Goal: Transaction & Acquisition: Purchase product/service

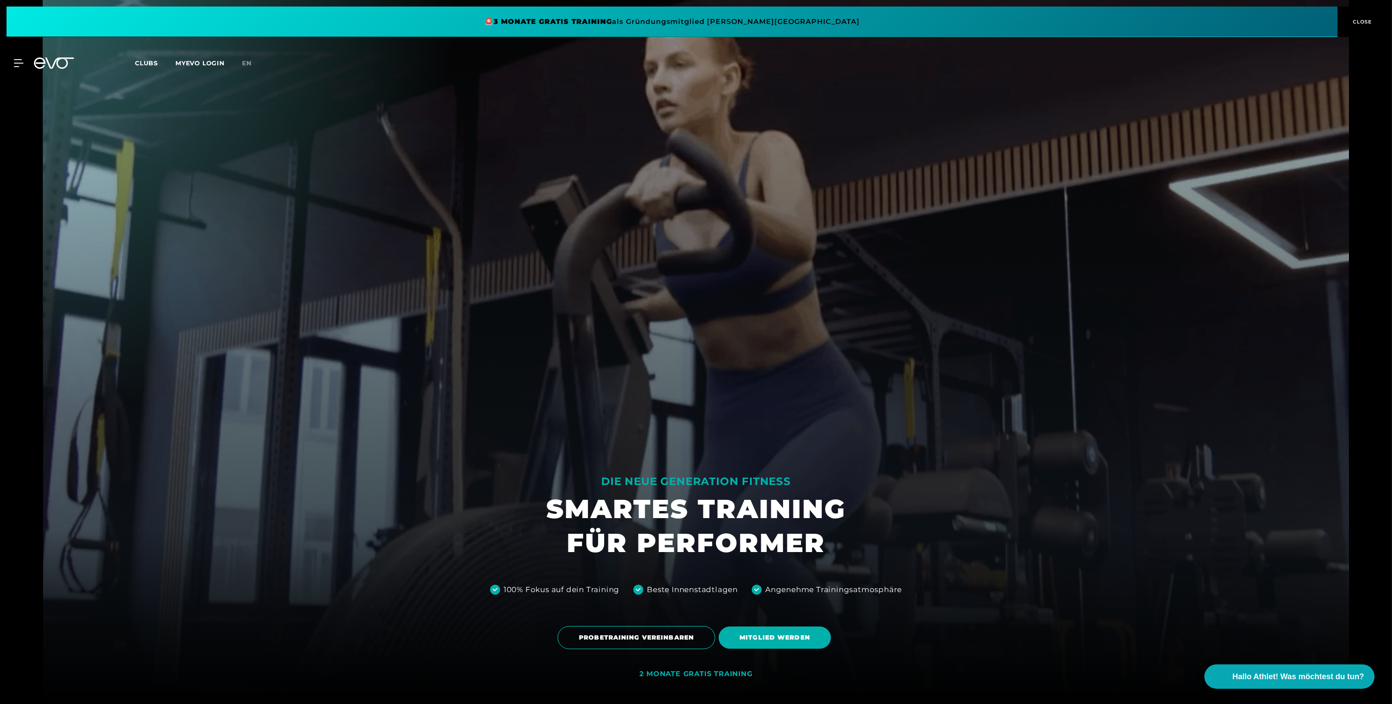
click at [916, 427] on div at bounding box center [696, 352] width 1306 height 704
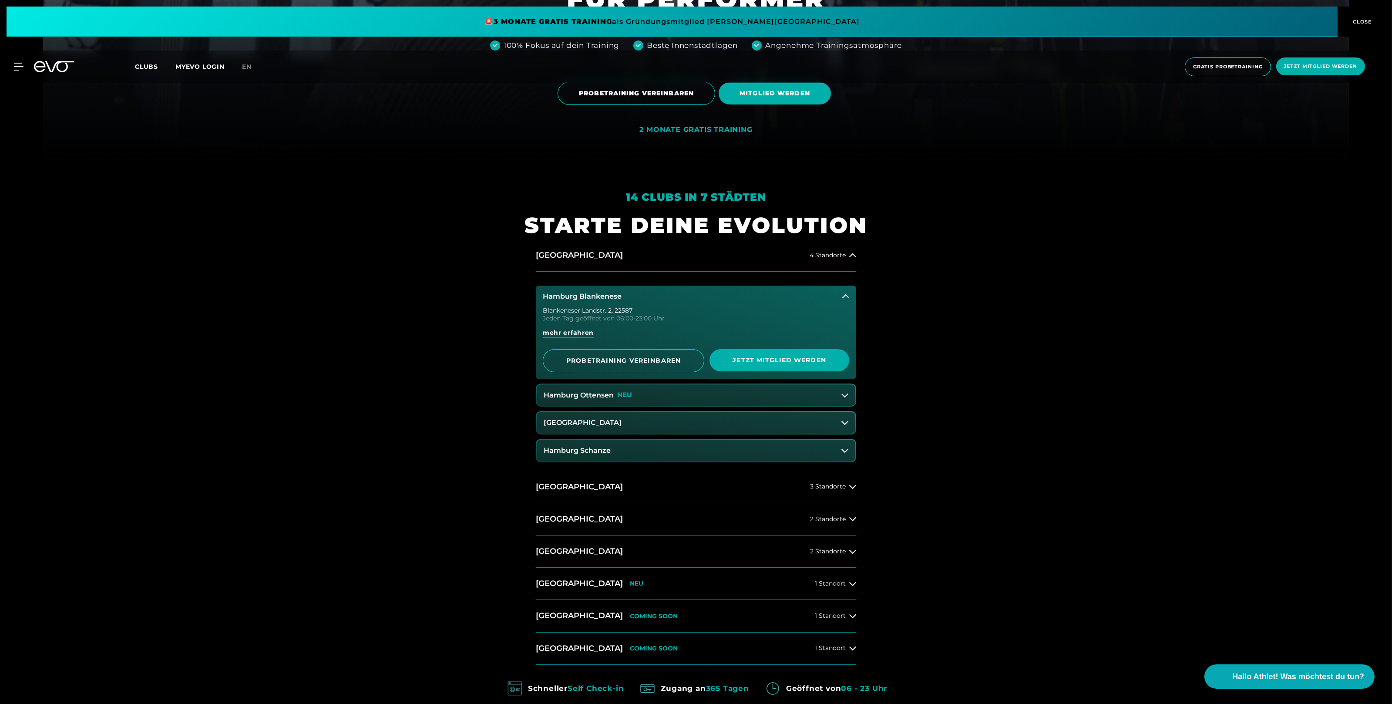
scroll to position [619, 0]
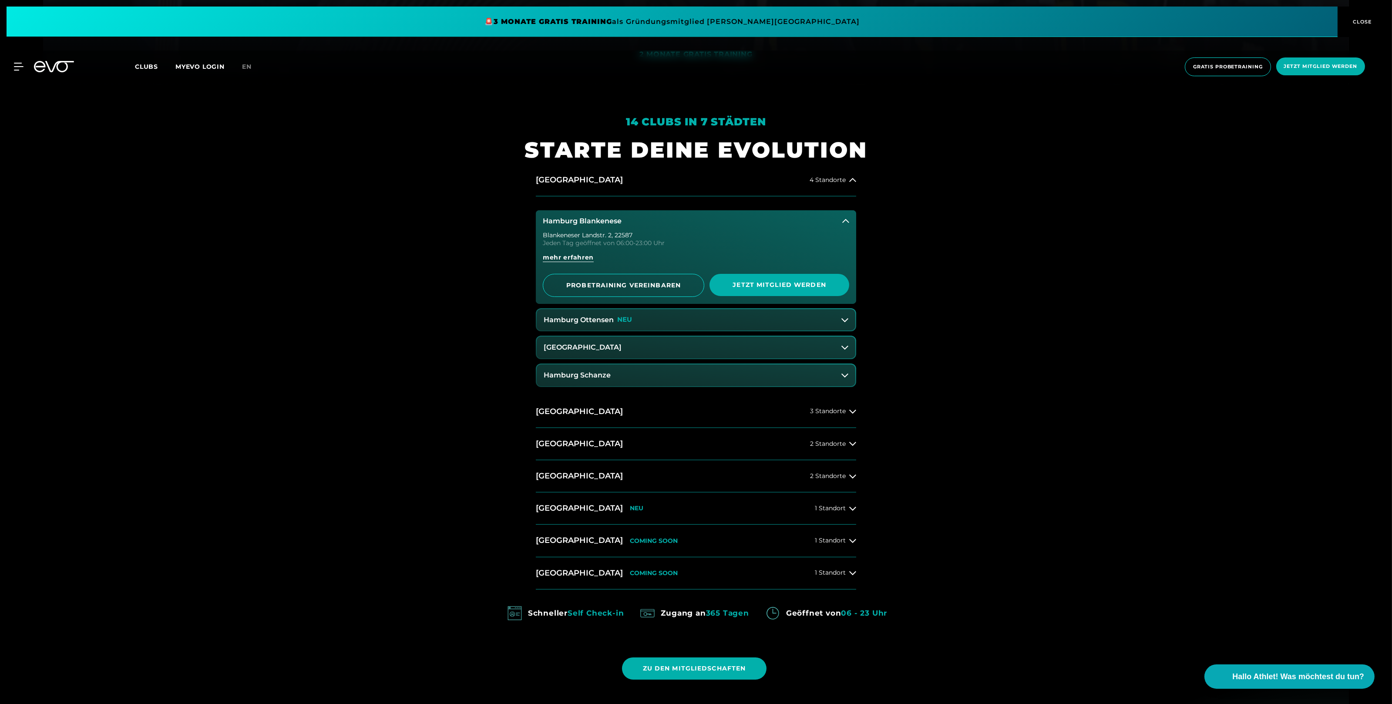
click at [847, 220] on icon at bounding box center [845, 221] width 7 height 4
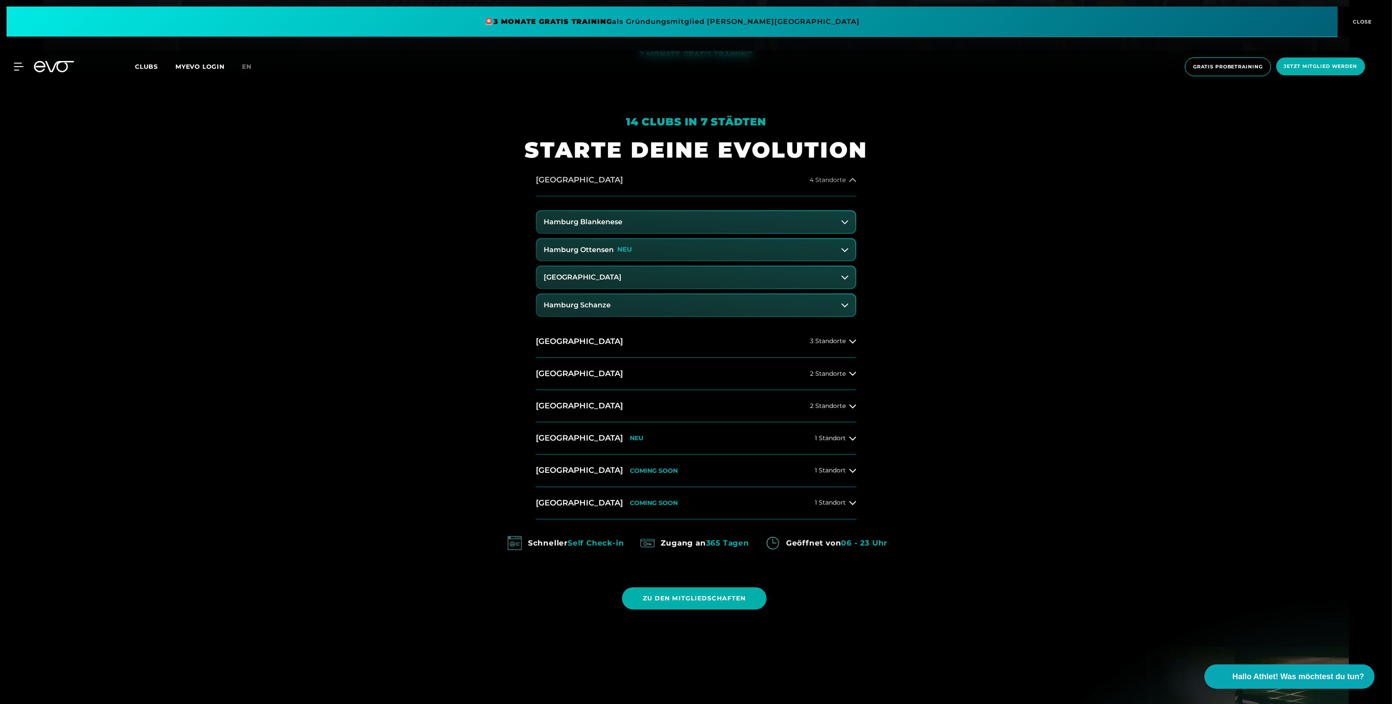
click at [851, 183] on icon at bounding box center [852, 180] width 7 height 7
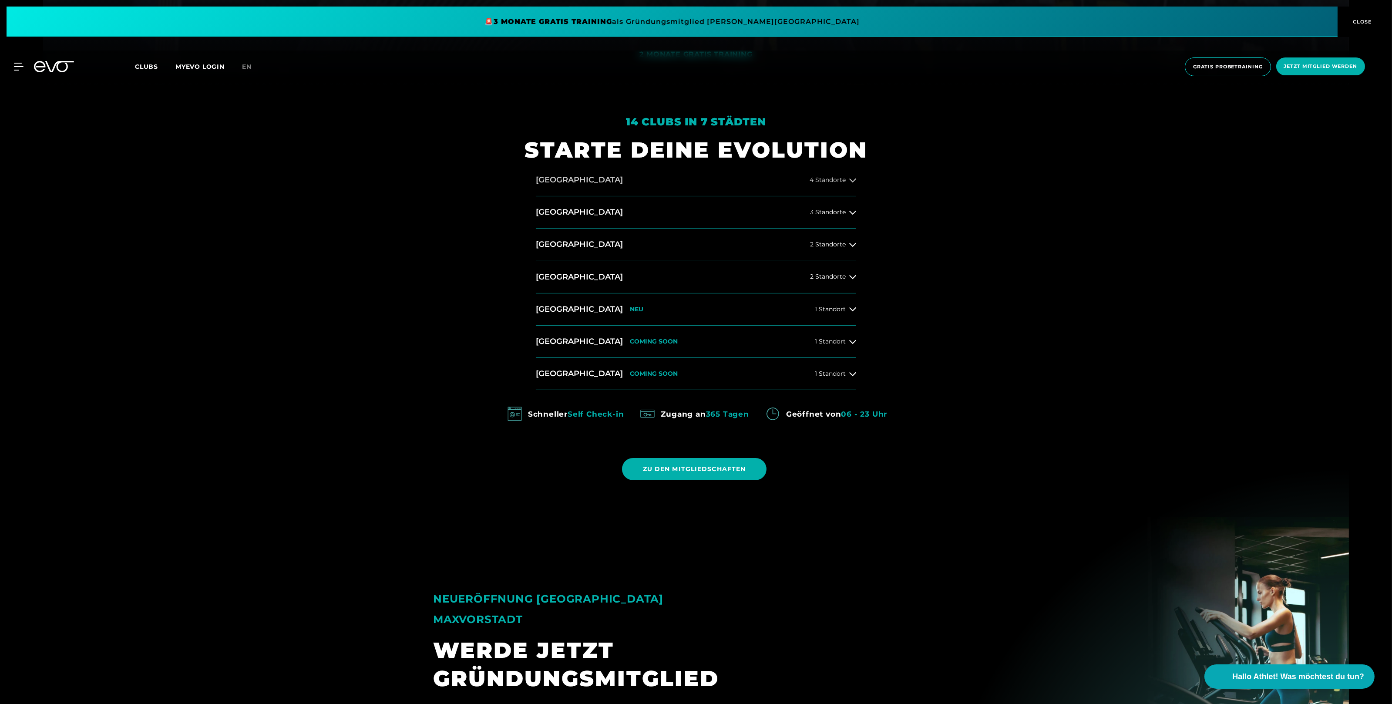
click at [851, 183] on icon at bounding box center [852, 180] width 7 height 7
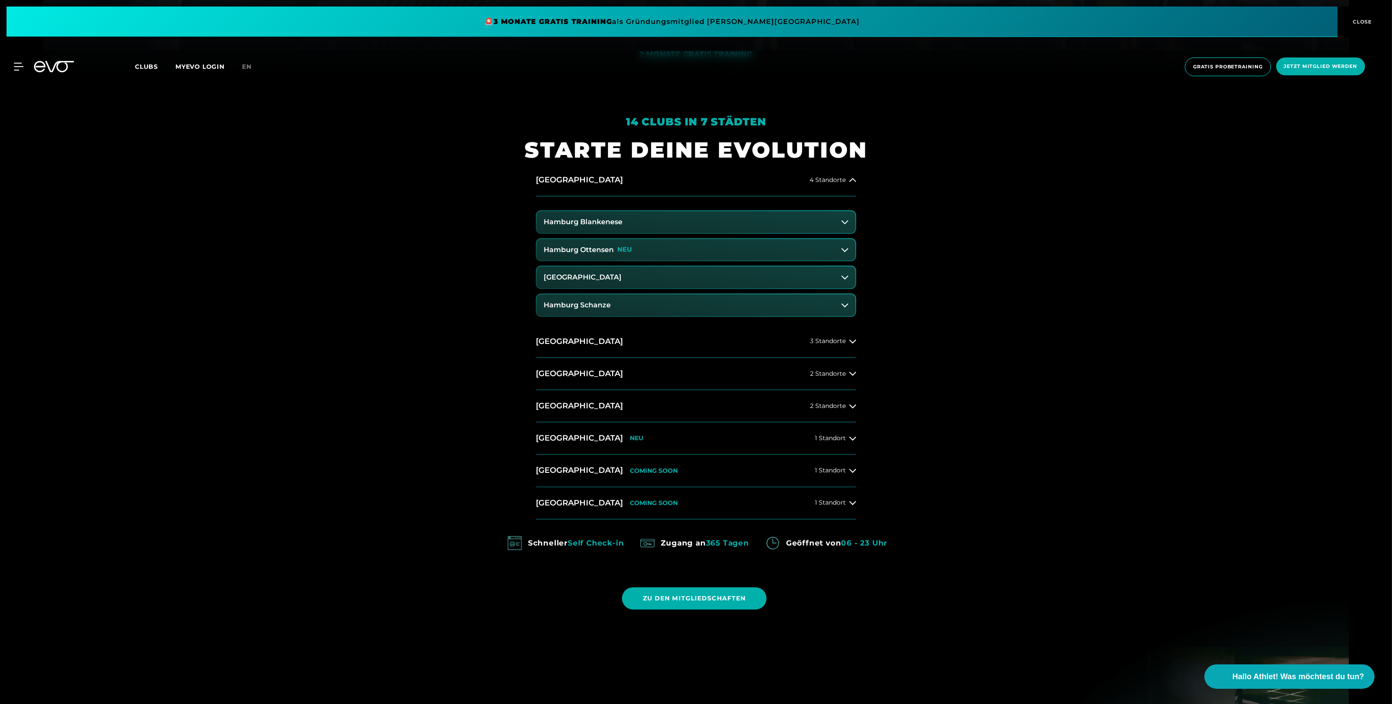
click at [842, 220] on icon at bounding box center [844, 221] width 7 height 7
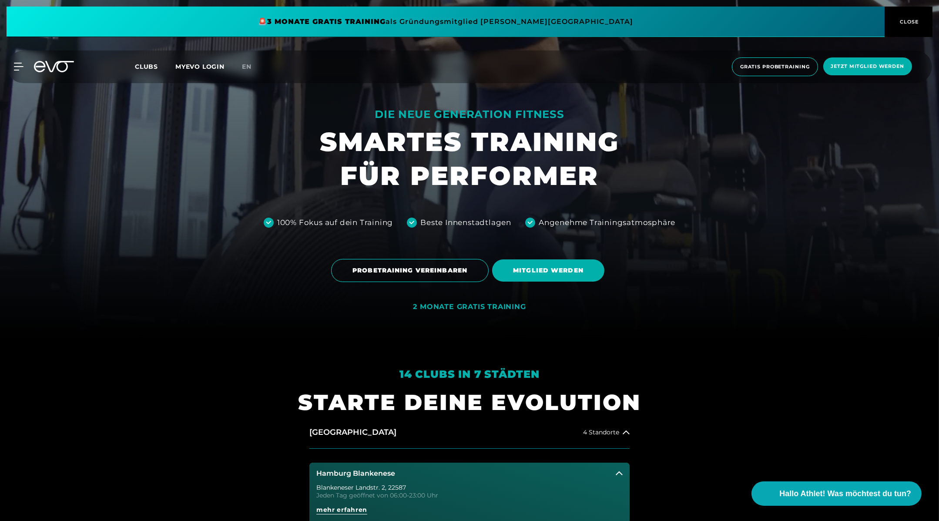
scroll to position [382, 0]
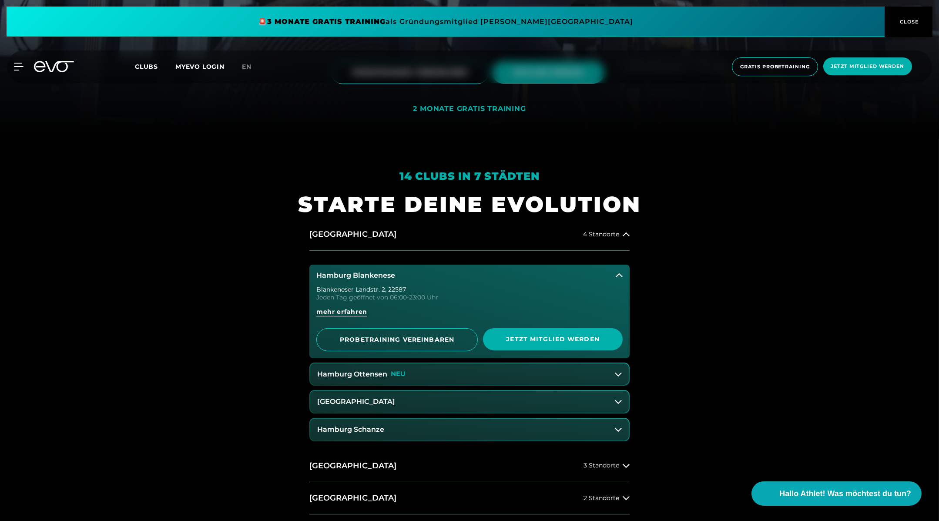
click at [440, 269] on button "Hamburg Blankenese" at bounding box center [469, 276] width 320 height 22
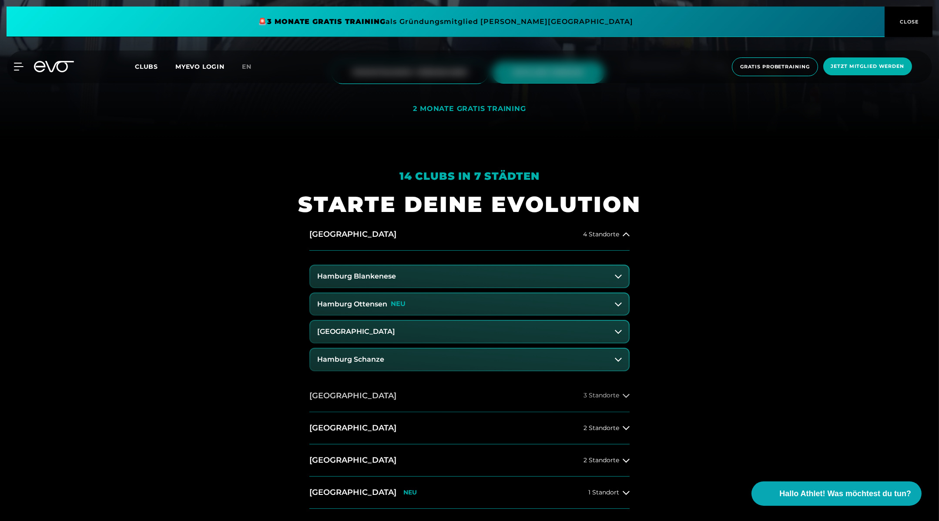
click at [339, 388] on button "Berlin 3 Standorte" at bounding box center [469, 396] width 320 height 32
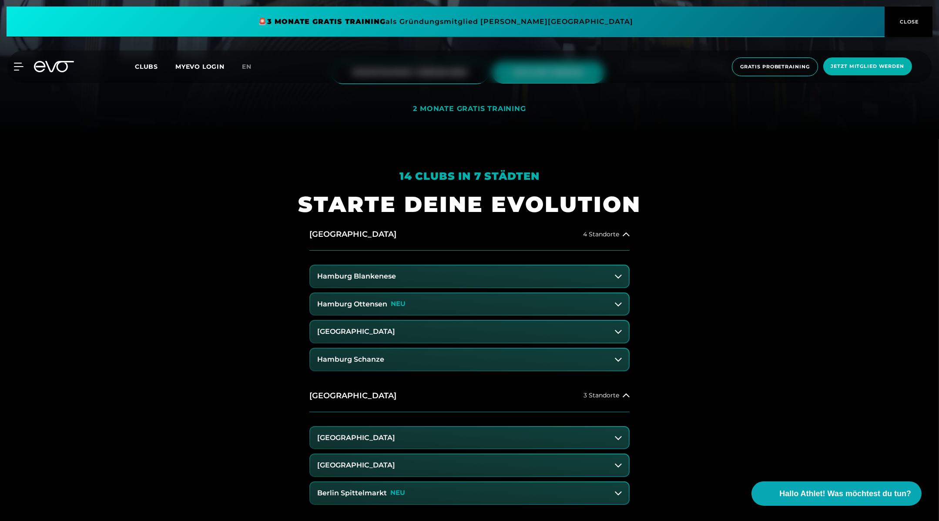
click at [412, 470] on button "[GEOGRAPHIC_DATA]" at bounding box center [469, 465] width 319 height 22
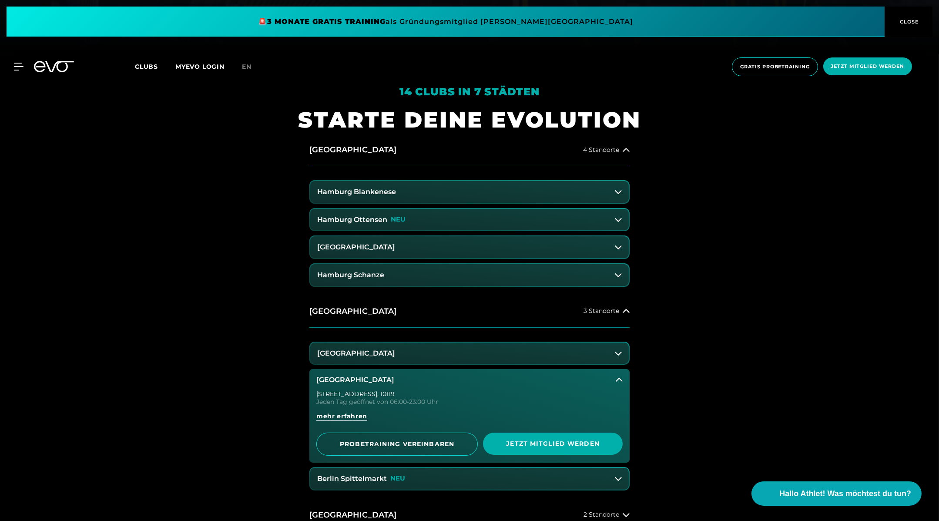
scroll to position [471, 0]
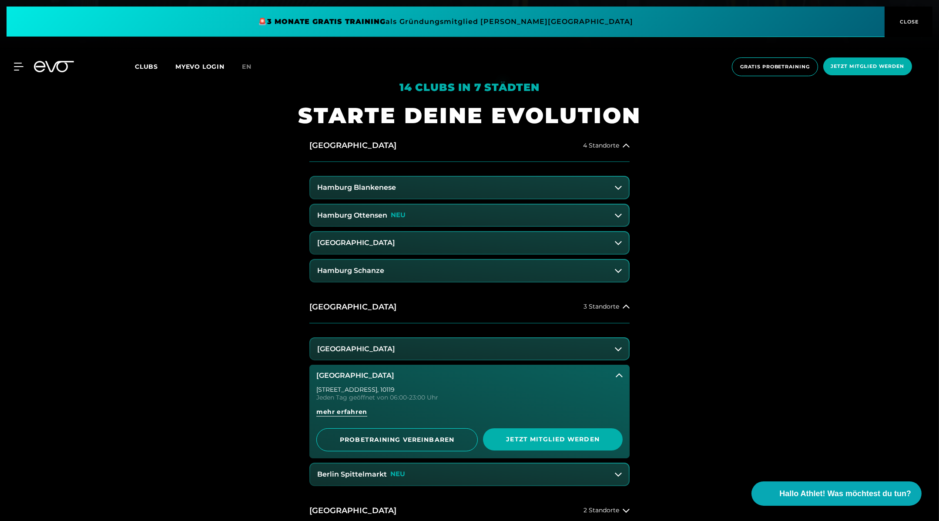
click at [434, 357] on button "[GEOGRAPHIC_DATA]" at bounding box center [469, 349] width 319 height 22
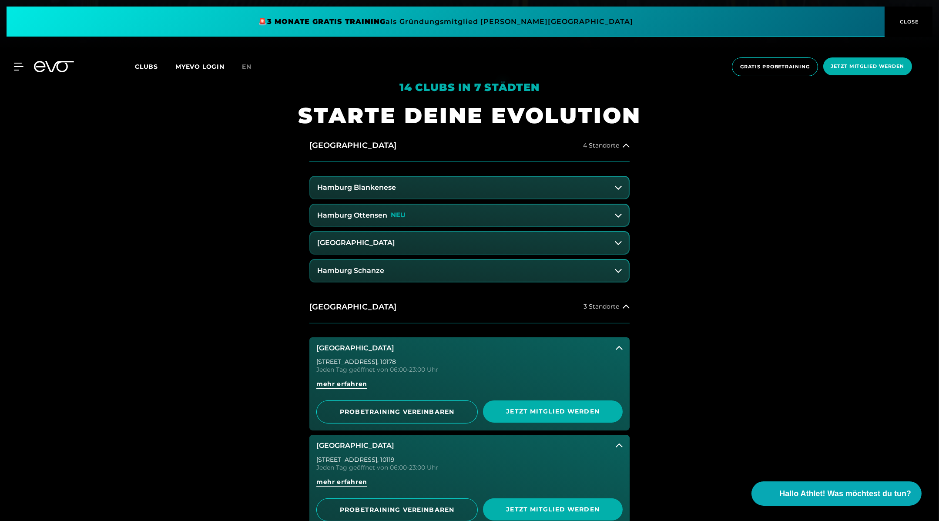
click at [326, 384] on span "mehr erfahren" at bounding box center [341, 384] width 51 height 9
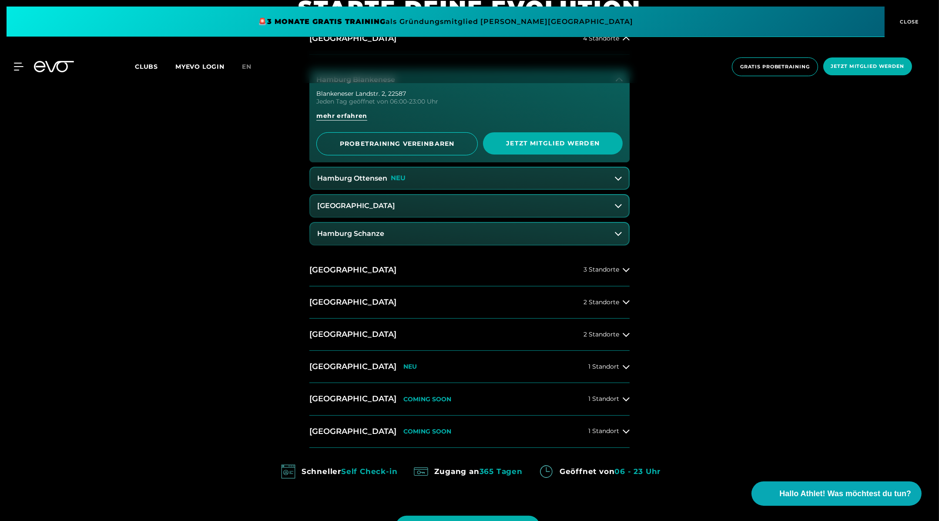
scroll to position [582, 0]
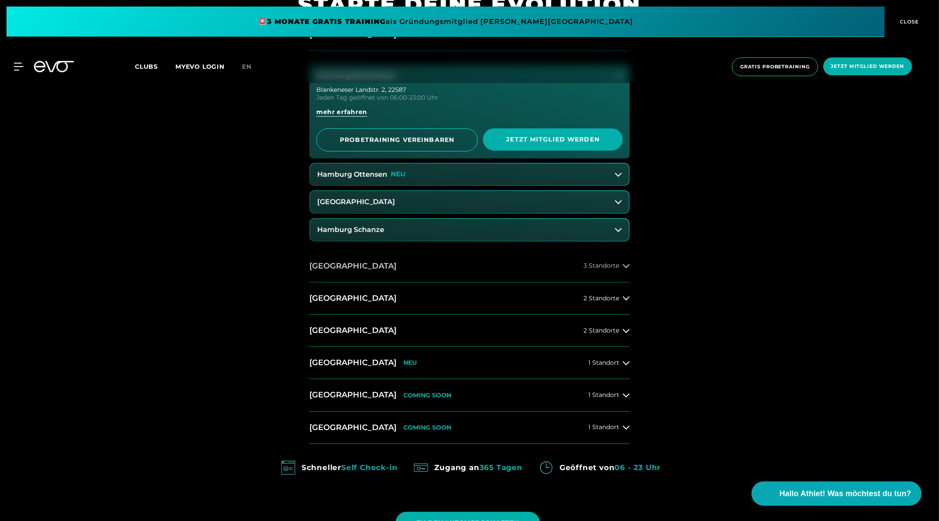
click at [346, 273] on button "Berlin 3 Standorte" at bounding box center [469, 266] width 320 height 32
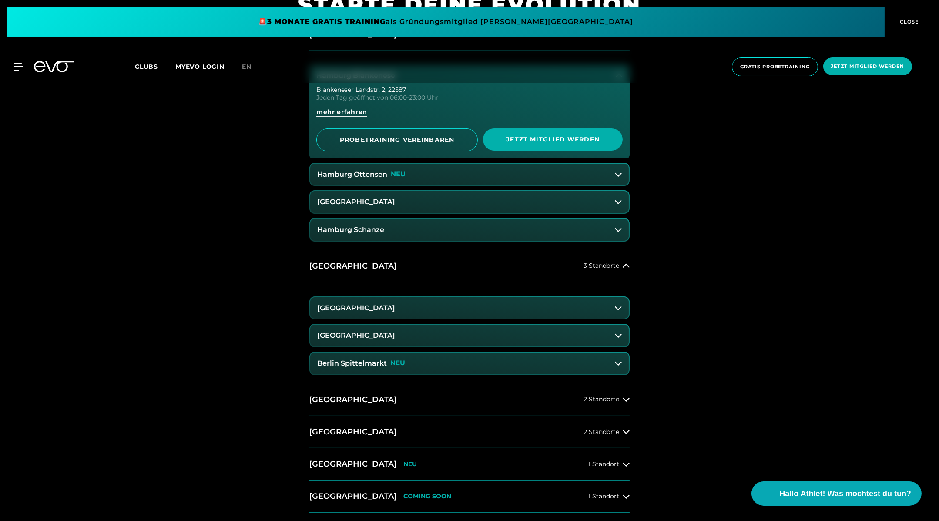
click at [384, 338] on h3 "[GEOGRAPHIC_DATA]" at bounding box center [356, 336] width 78 height 8
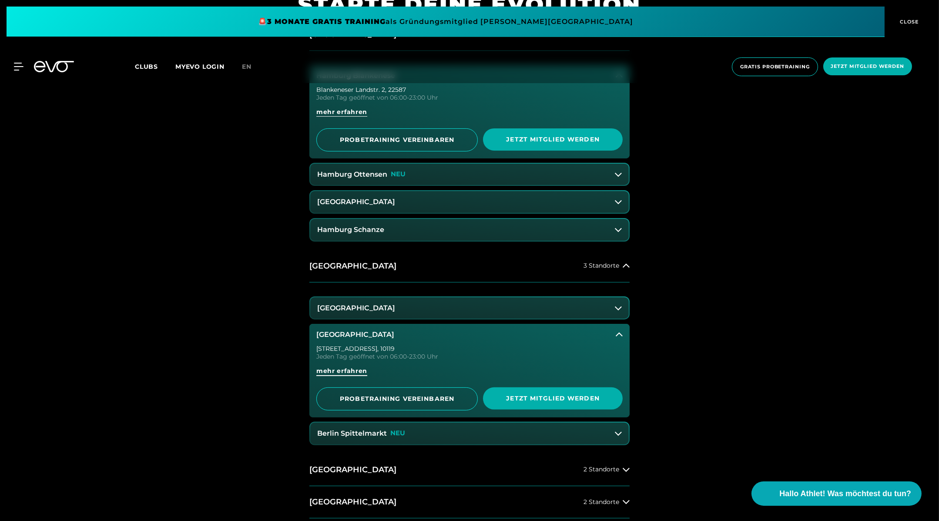
click at [339, 368] on span "mehr erfahren" at bounding box center [341, 370] width 51 height 9
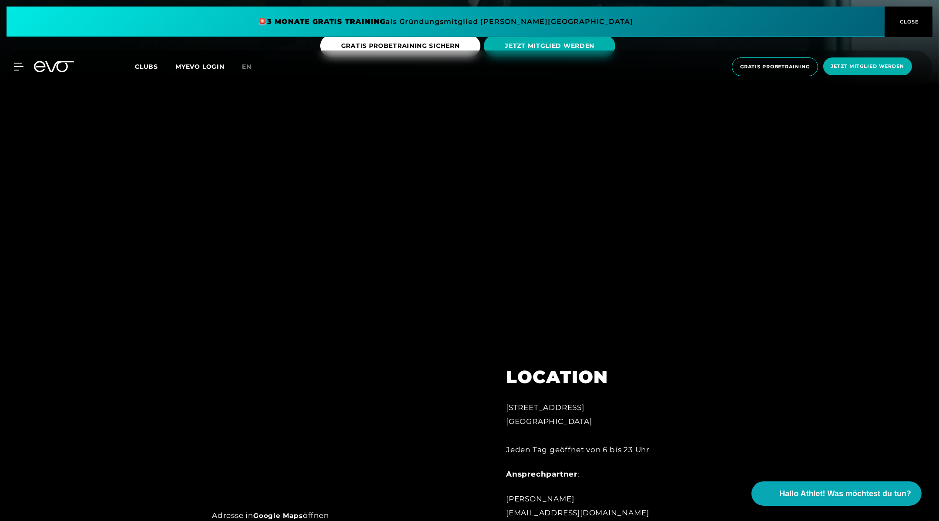
scroll to position [444, 0]
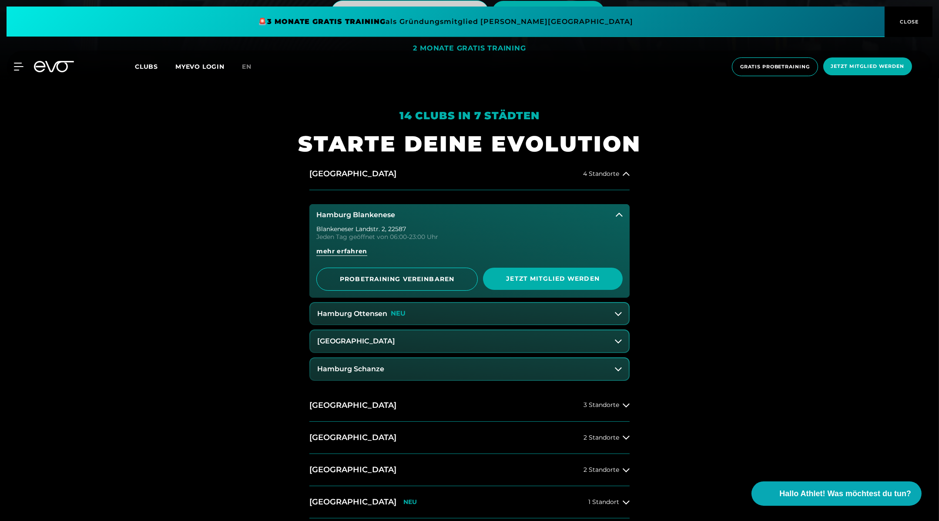
scroll to position [506, 0]
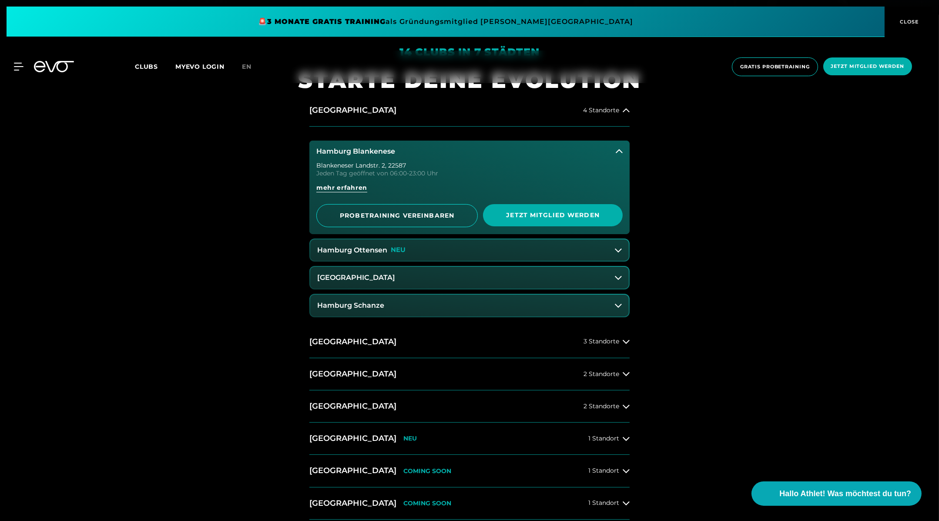
click at [321, 323] on div "Hamburg Blankenese Blankeneser Landstr. 2 , 22587 Jeden Tag geöffnet von 06:00-…" at bounding box center [469, 226] width 320 height 199
click at [322, 335] on button "Berlin 3 Standorte" at bounding box center [469, 342] width 320 height 32
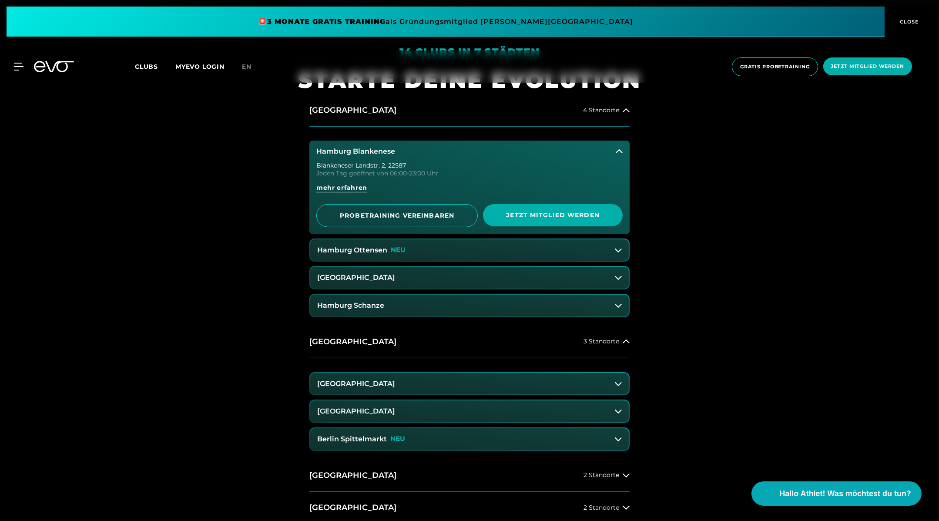
click at [372, 383] on h3 "[GEOGRAPHIC_DATA]" at bounding box center [356, 384] width 78 height 8
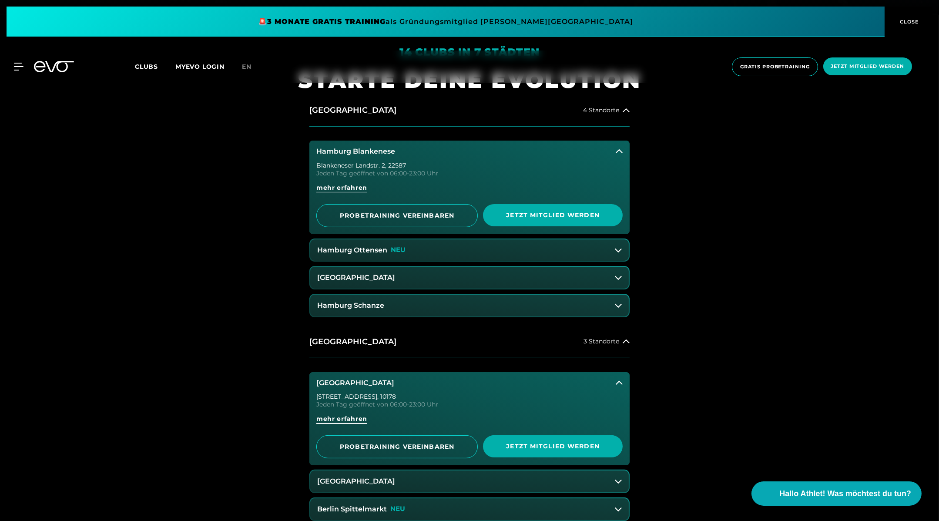
click at [349, 420] on span "mehr erfahren" at bounding box center [341, 418] width 51 height 9
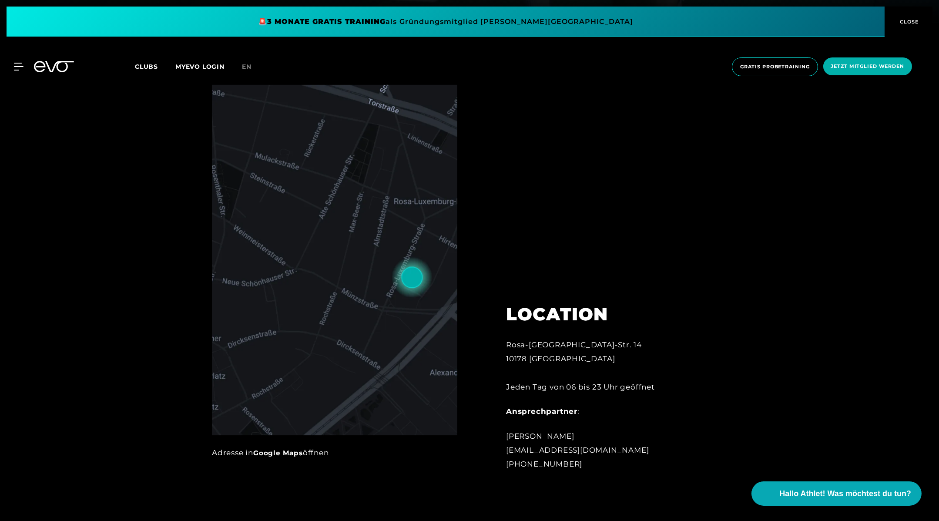
scroll to position [505, 0]
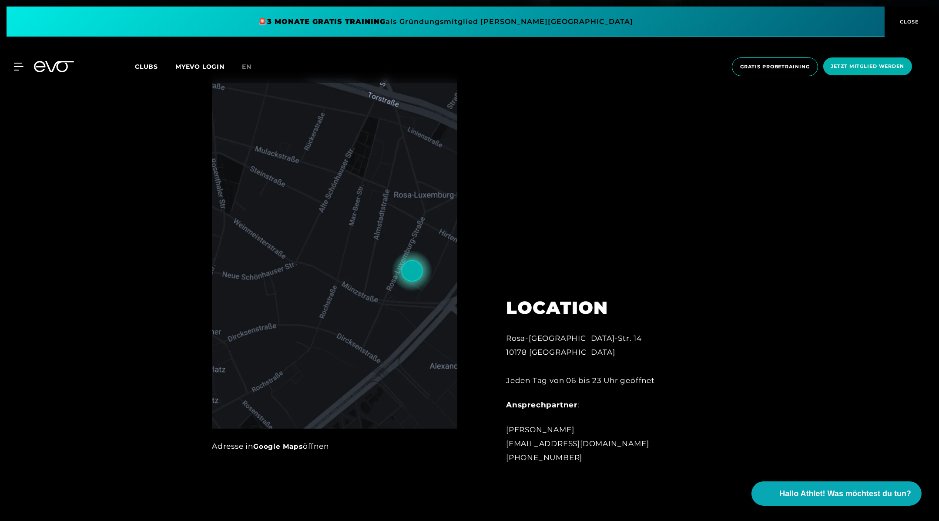
click at [393, 286] on img at bounding box center [334, 253] width 245 height 351
click at [403, 278] on img at bounding box center [334, 253] width 245 height 351
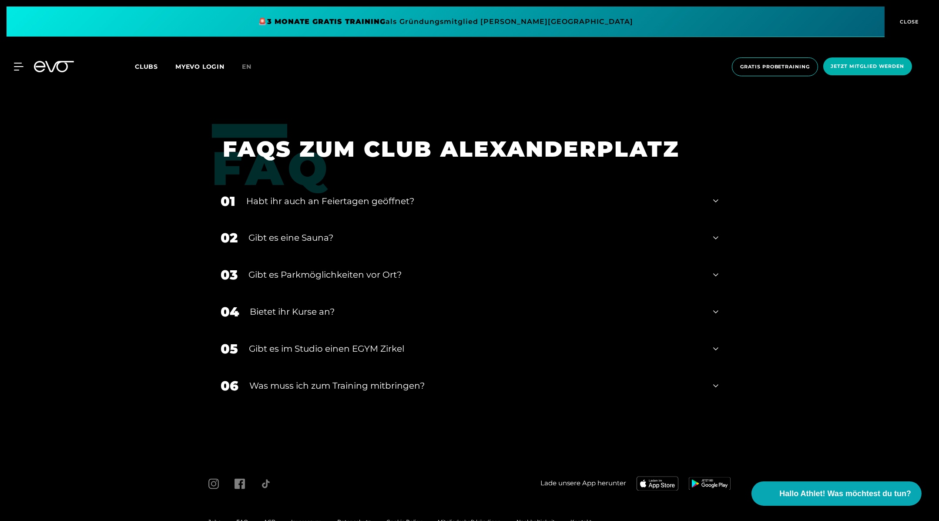
scroll to position [3580, 0]
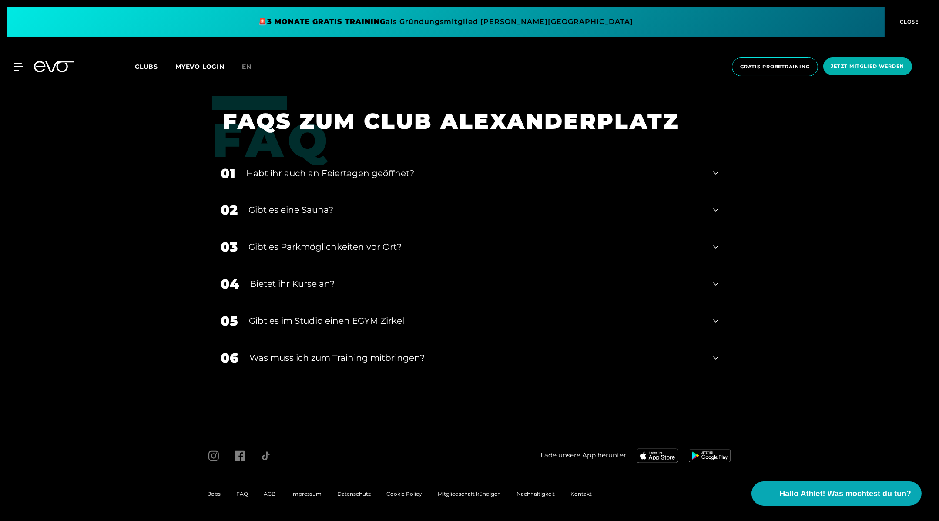
click at [368, 220] on div "02 Gibt es eine Sauna?" at bounding box center [469, 210] width 515 height 37
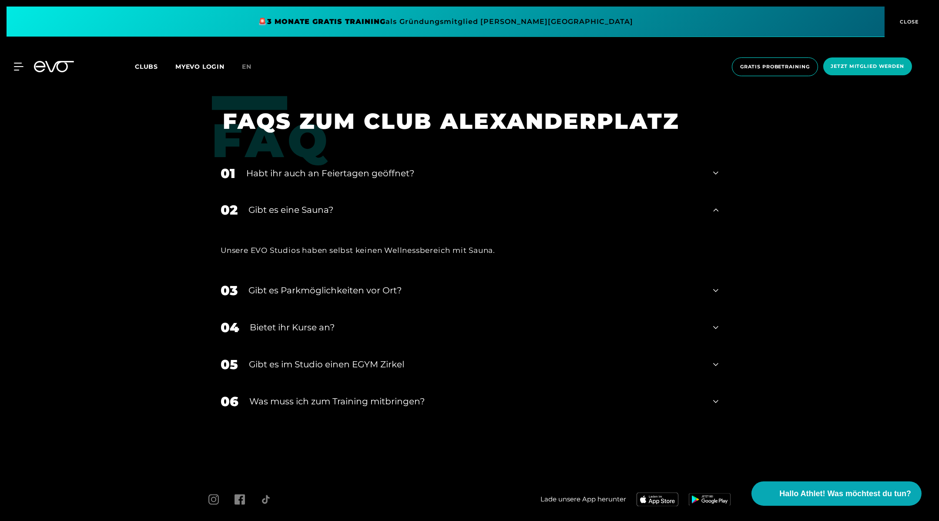
click at [377, 213] on div "Gibt es eine Sauna?" at bounding box center [476, 210] width 454 height 13
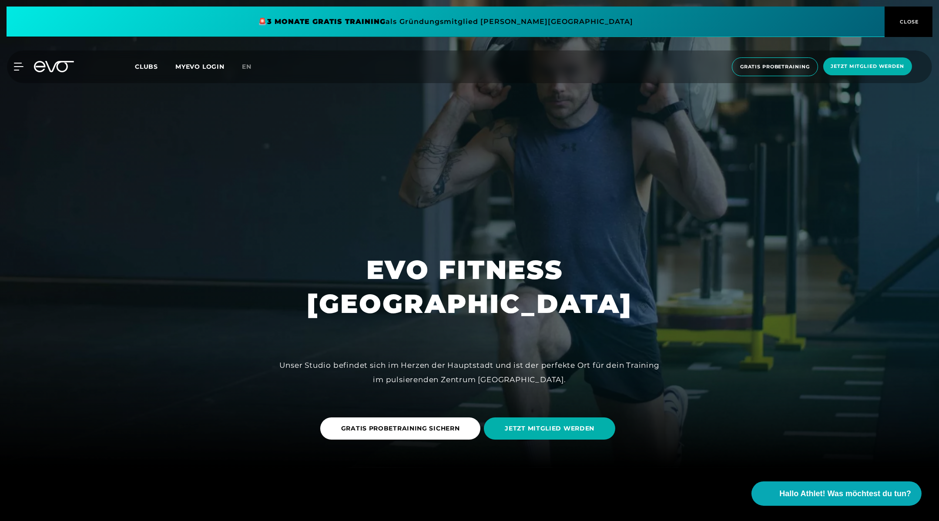
scroll to position [58, 0]
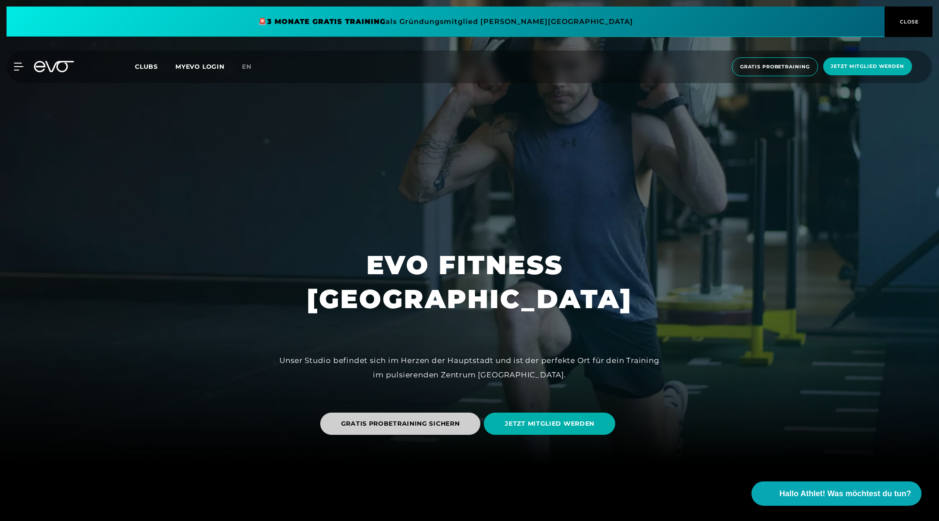
click at [402, 425] on span "GRATIS PROBETRAINING SICHERN" at bounding box center [400, 423] width 119 height 9
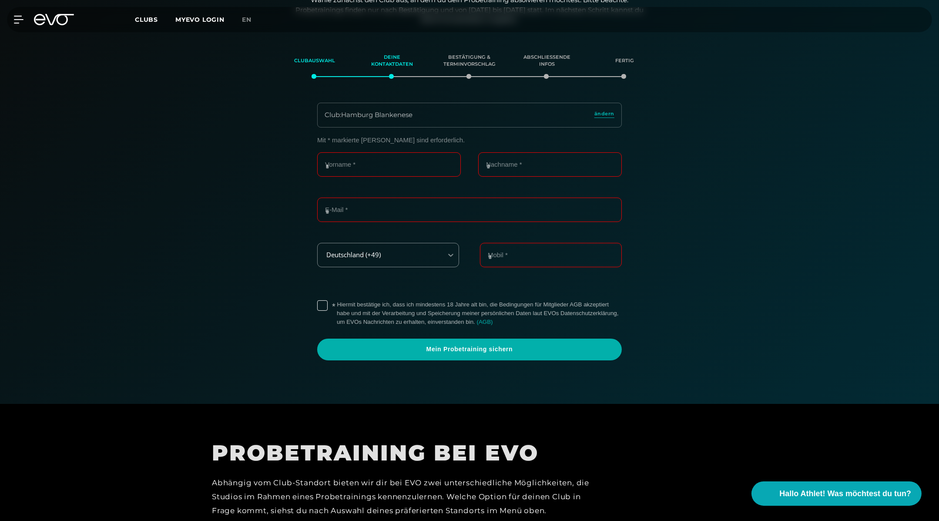
scroll to position [149, 0]
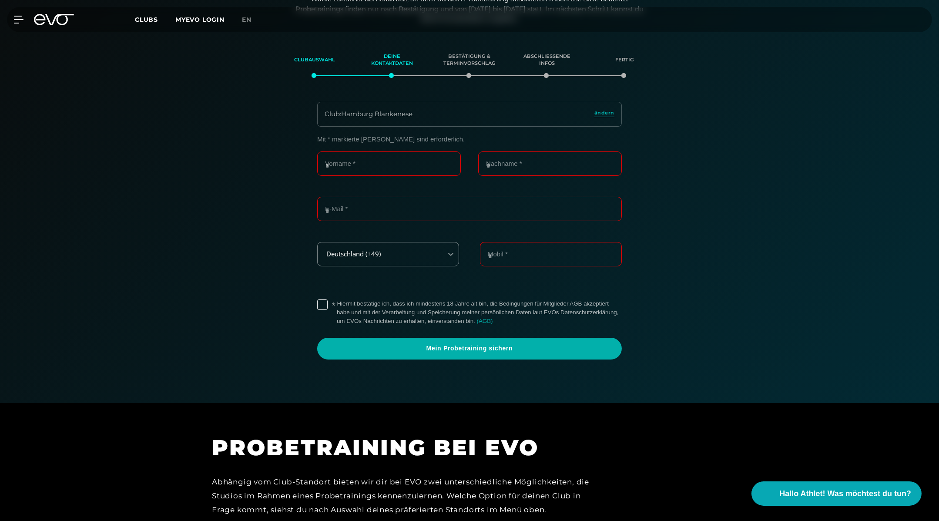
click at [148, 13] on div "MyEVO Login Über EVO Mitgliedschaften Probetraining TAGESPASS EVO Studios [GEOG…" at bounding box center [470, 19] width 936 height 25
click at [148, 21] on span "Clubs" at bounding box center [146, 20] width 23 height 8
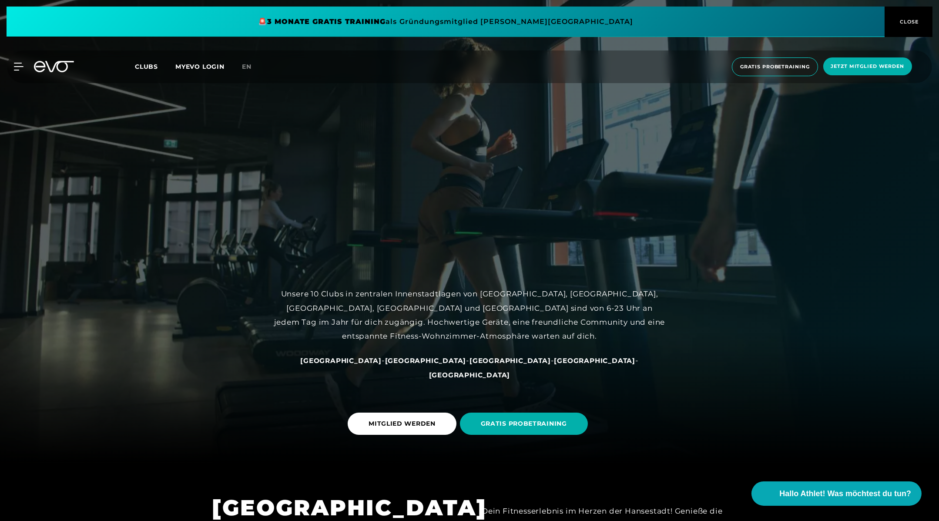
scroll to position [55, 0]
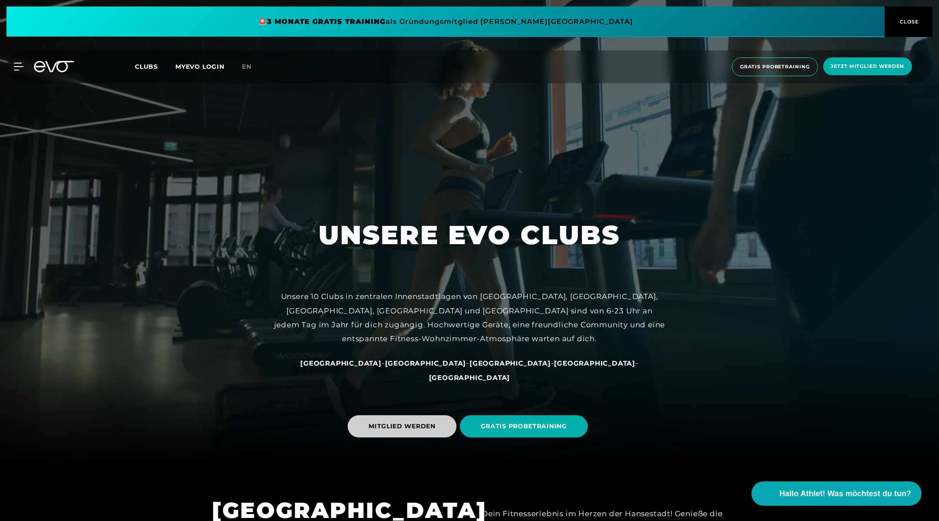
click at [398, 423] on span "MITGLIED WERDEN" at bounding box center [402, 426] width 67 height 9
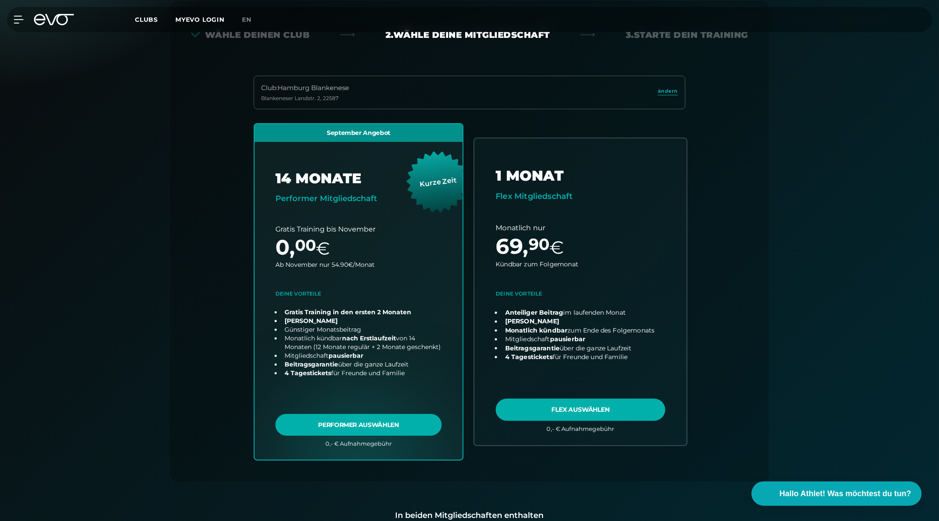
scroll to position [192, 0]
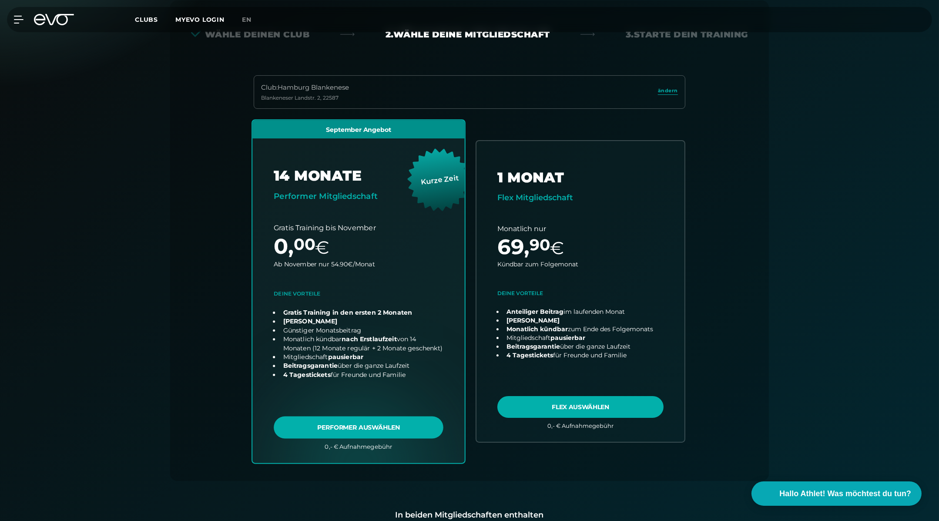
click at [367, 421] on link "choose plan" at bounding box center [358, 291] width 212 height 343
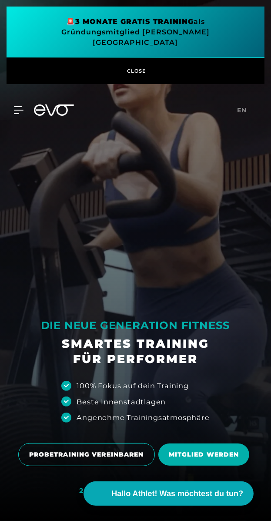
click at [132, 110] on div "MyEVO Login Über EVO Mitgliedschaften Probetraining TAGESPASS EVO Studios [GEOG…" at bounding box center [136, 109] width 268 height 25
